Goal: Information Seeking & Learning: Learn about a topic

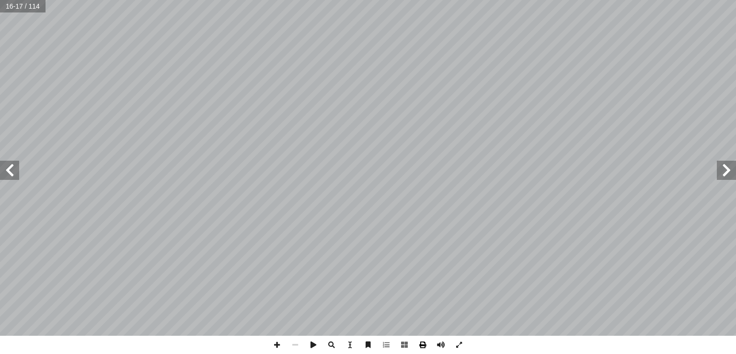
click at [423, 346] on span at bounding box center [423, 345] width 18 height 18
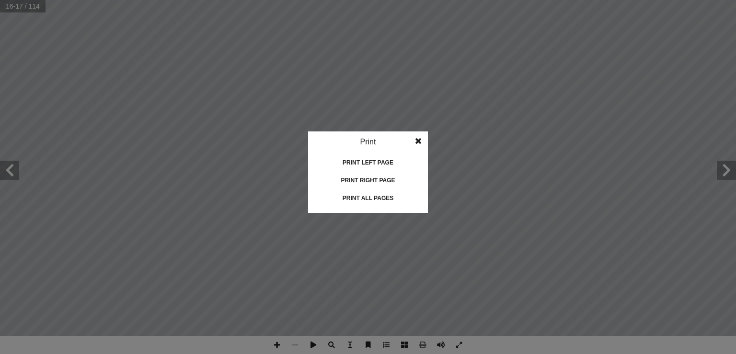
click at [418, 134] on span at bounding box center [418, 140] width 17 height 19
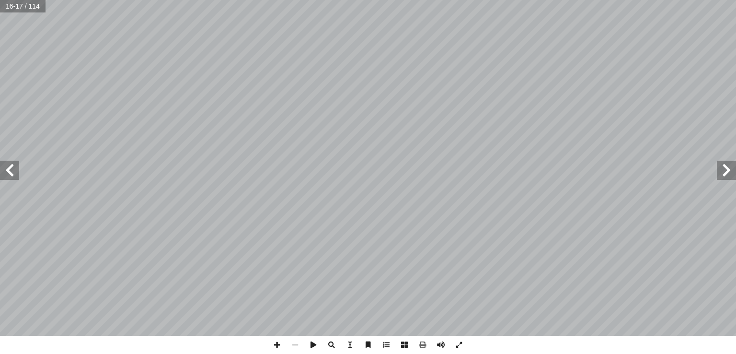
click at [727, 174] on span at bounding box center [726, 170] width 19 height 19
click at [13, 166] on span at bounding box center [9, 170] width 19 height 19
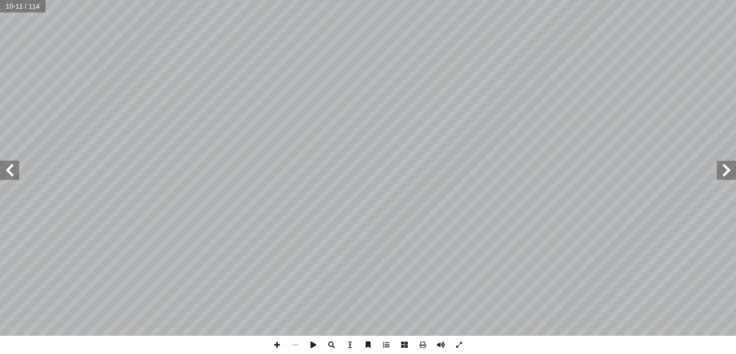
click at [13, 166] on span at bounding box center [9, 170] width 19 height 19
click at [727, 178] on span at bounding box center [726, 170] width 19 height 19
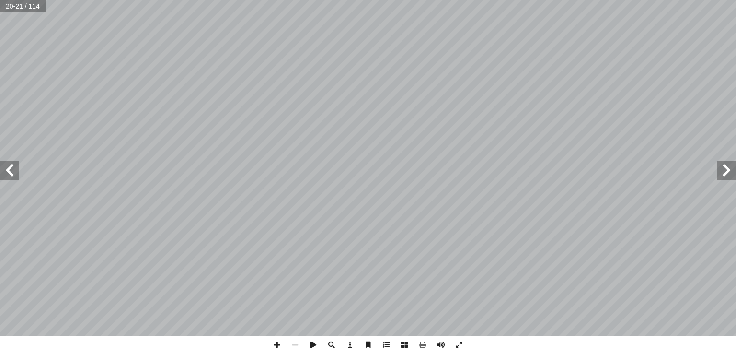
click at [727, 178] on span at bounding box center [726, 170] width 19 height 19
click at [425, 344] on span at bounding box center [423, 345] width 18 height 18
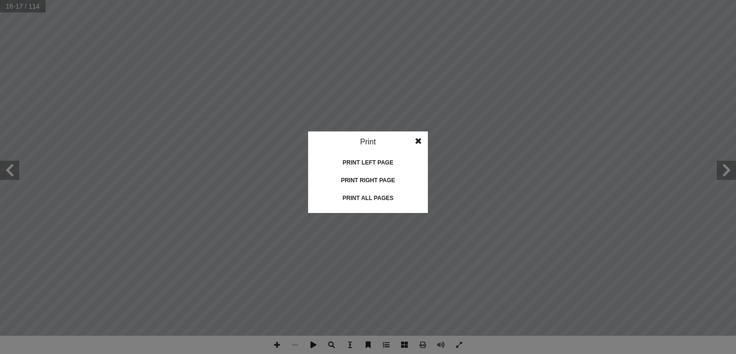
click at [377, 177] on div "Print right page" at bounding box center [368, 180] width 96 height 15
click at [418, 142] on span at bounding box center [418, 140] width 17 height 19
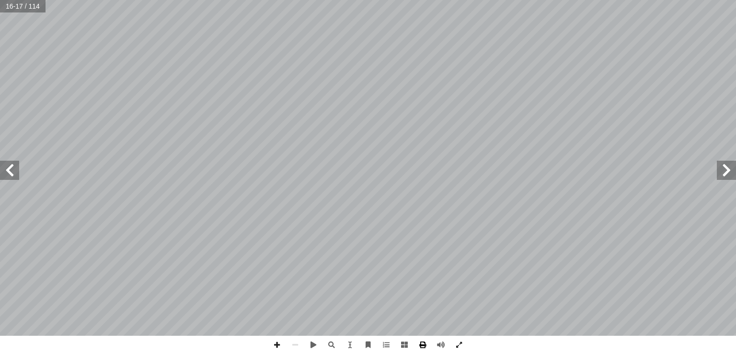
click at [420, 348] on span at bounding box center [423, 345] width 18 height 18
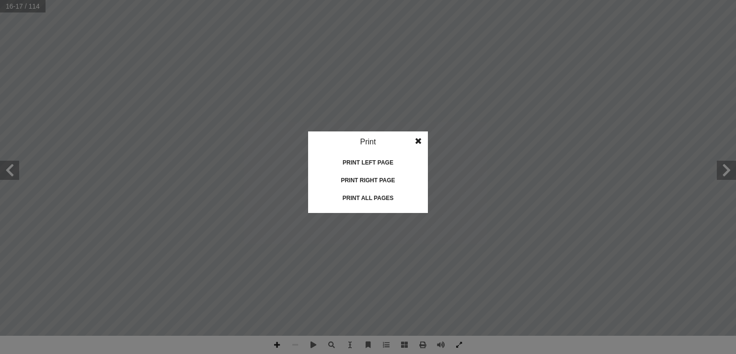
click at [361, 176] on div "Print right page" at bounding box center [368, 180] width 96 height 15
click at [378, 175] on div "Print right page" at bounding box center [368, 180] width 96 height 15
